Goal: Transaction & Acquisition: Purchase product/service

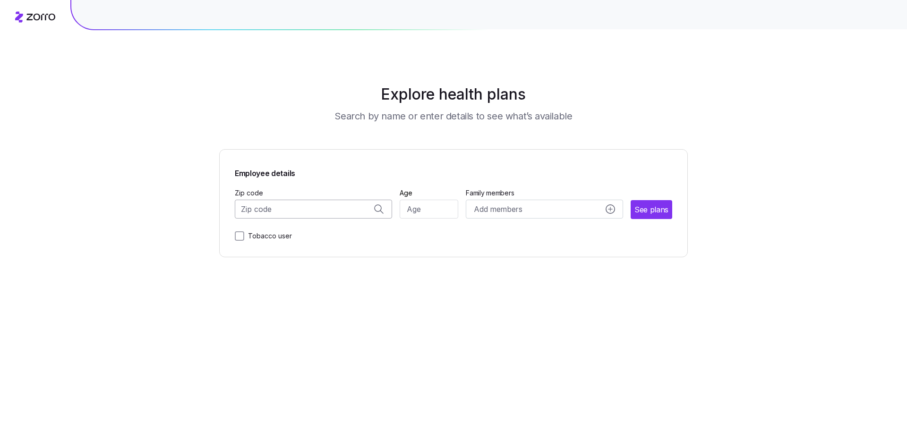
click at [260, 214] on input "Zip code" at bounding box center [313, 209] width 157 height 19
click at [300, 237] on span "59102, [GEOGRAPHIC_DATA], [GEOGRAPHIC_DATA]" at bounding box center [312, 234] width 132 height 12
type input "59102, [GEOGRAPHIC_DATA], [GEOGRAPHIC_DATA]"
click at [428, 212] on input "Age" at bounding box center [429, 209] width 59 height 19
type input "55"
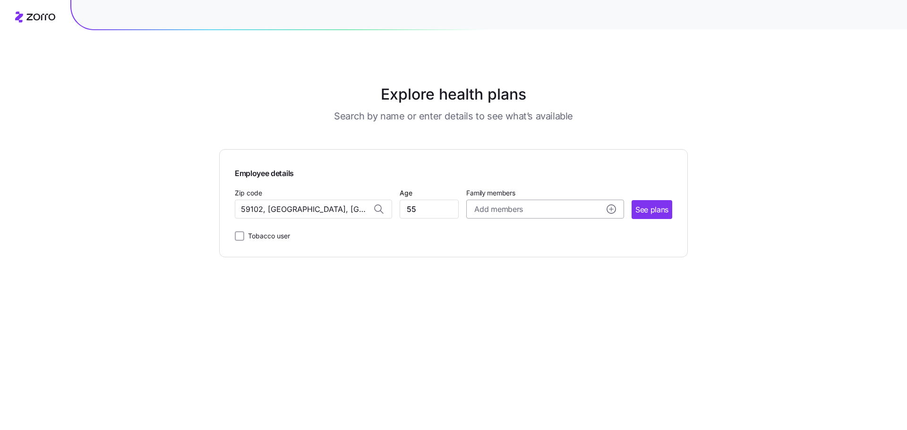
click at [476, 204] on span "Add members" at bounding box center [498, 210] width 48 height 12
click at [647, 212] on span "See plans" at bounding box center [651, 210] width 33 height 12
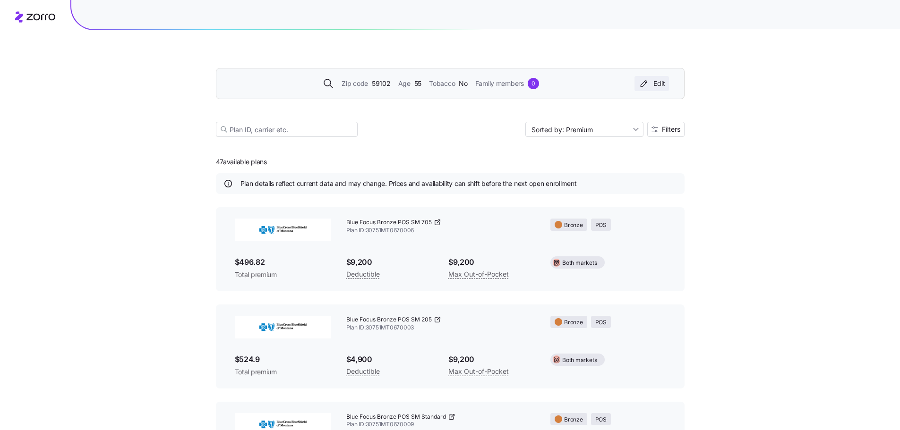
click at [658, 86] on div "Edit" at bounding box center [651, 83] width 27 height 9
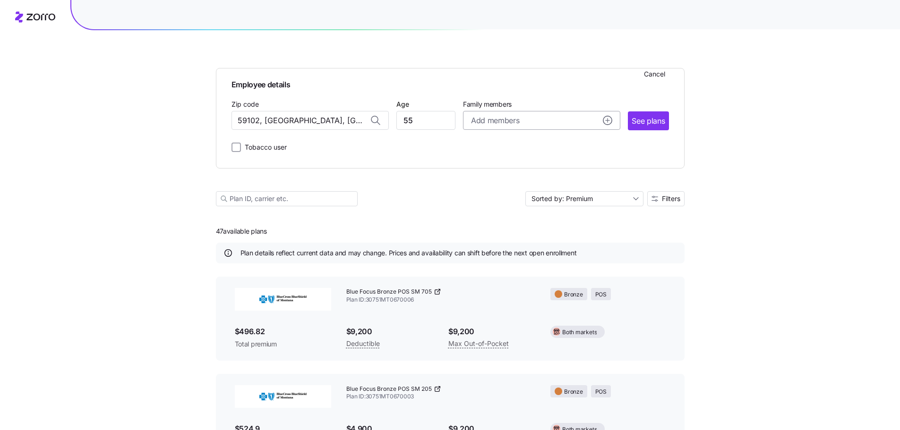
click at [498, 117] on span "Add members" at bounding box center [495, 121] width 48 height 12
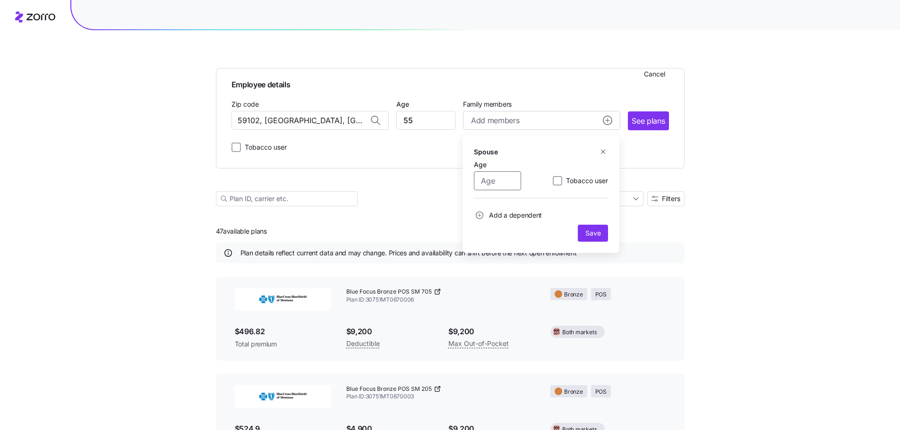
click at [488, 178] on input "Age" at bounding box center [497, 181] width 47 height 19
type input "55"
click at [592, 230] on span "Save" at bounding box center [592, 233] width 15 height 9
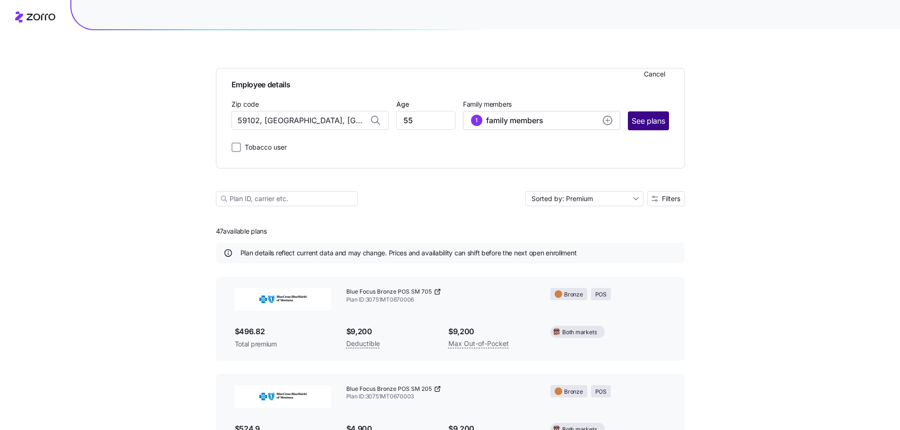
click at [656, 123] on span "See plans" at bounding box center [648, 121] width 33 height 12
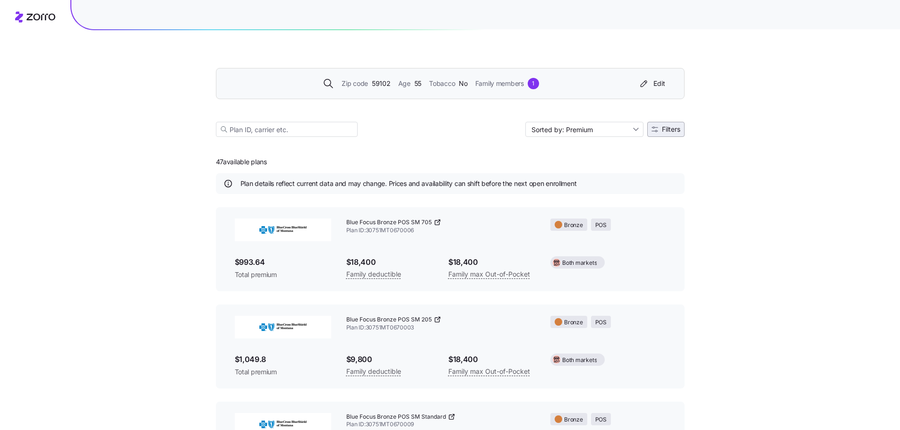
click at [669, 130] on span "Filters" at bounding box center [671, 129] width 18 height 7
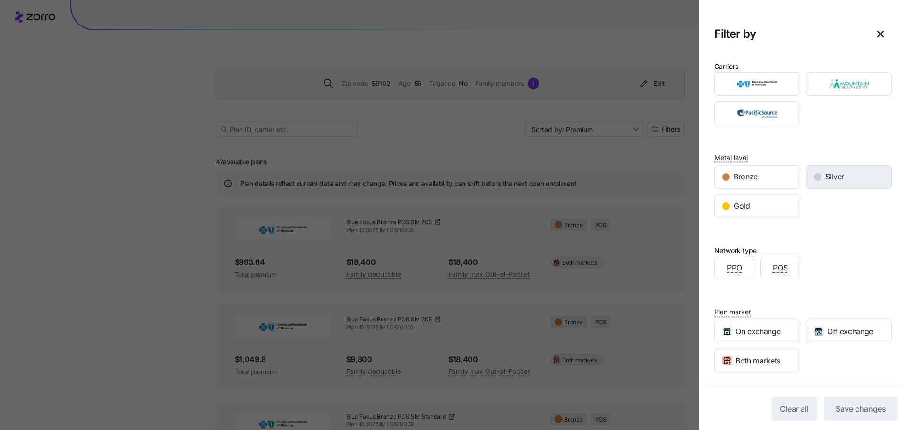
click at [833, 179] on span "Silver" at bounding box center [834, 177] width 19 height 12
click at [861, 412] on span "Save changes" at bounding box center [861, 408] width 51 height 11
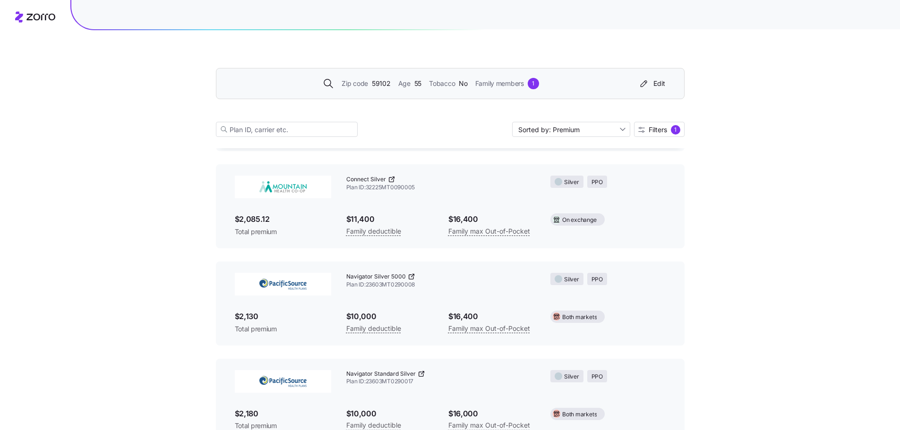
scroll to position [1019, 0]
